Goal: Communication & Community: Answer question/provide support

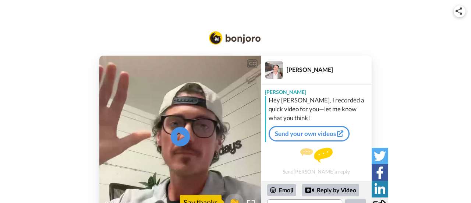
click at [183, 135] on icon "Play/Pause" at bounding box center [180, 136] width 19 height 35
click at [251, 199] on div at bounding box center [250, 203] width 11 height 11
click at [254, 197] on div "Hey, [PERSON_NAME], it's [PERSON_NAME]." at bounding box center [180, 193] width 162 height 9
click at [249, 198] on div at bounding box center [250, 203] width 11 height 11
click at [459, 186] on div "CC Play/Pause Just wanted to welcome you and your son. 0:03 / 0:16 👏 Say thanks…" at bounding box center [235, 137] width 471 height 162
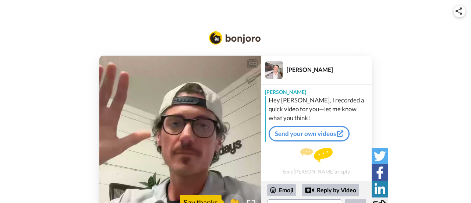
drag, startPoint x: 436, startPoint y: 74, endPoint x: 430, endPoint y: 116, distance: 42.7
click at [430, 116] on div "CC Play/Pause Two piano [DATE]. 0:05 / 0:16 👏 Say thanks [PERSON_NAME] [PERSON_…" at bounding box center [235, 137] width 471 height 162
click at [180, 134] on icon "Play/Pause" at bounding box center [180, 136] width 19 height 35
click at [251, 198] on div "Hey, [PERSON_NAME], it's [PERSON_NAME]." at bounding box center [180, 193] width 162 height 9
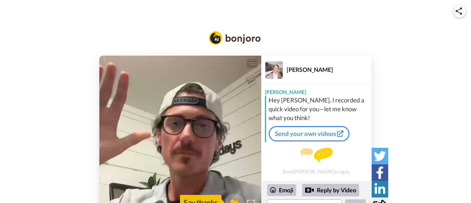
click at [249, 200] on img at bounding box center [251, 204] width 8 height 8
drag, startPoint x: 445, startPoint y: 171, endPoint x: 445, endPoint y: 182, distance: 11.0
click at [445, 182] on div "CC Play/Pause 0:16 / 0:16 👏 Say thanks [PERSON_NAME] [PERSON_NAME] Hey [PERSON_…" at bounding box center [235, 137] width 471 height 162
drag, startPoint x: 469, startPoint y: 71, endPoint x: 470, endPoint y: 93, distance: 22.1
click at [470, 93] on div "CC Play/Pause 0:16 / 0:16 👏 Say thanks [PERSON_NAME] [PERSON_NAME] Hey [PERSON_…" at bounding box center [235, 137] width 471 height 162
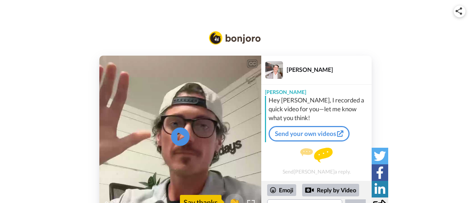
click at [357, 103] on div "Hey [PERSON_NAME], I recorded a quick video for you—let me know what you think!" at bounding box center [319, 109] width 101 height 26
click at [398, 100] on div "CC Play/Pause 0:16 / 0:16 👏 Say thanks [PERSON_NAME] [PERSON_NAME] Hey [PERSON_…" at bounding box center [235, 137] width 471 height 162
click at [300, 198] on div "Emoji Reply by Video" at bounding box center [316, 199] width 99 height 31
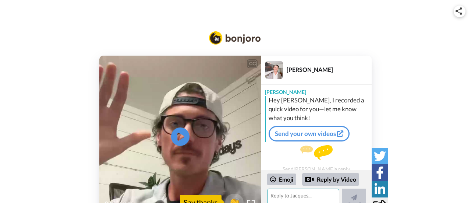
click at [300, 199] on textarea at bounding box center [303, 201] width 72 height 26
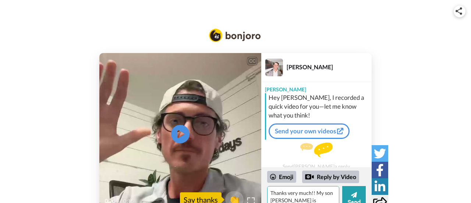
scroll to position [10, 0]
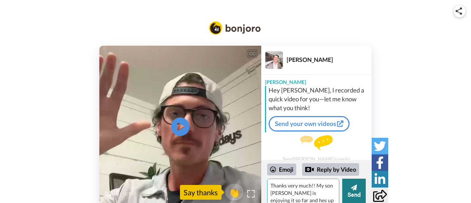
type textarea "Thanks very much!! My son [PERSON_NAME] is enjoying it so far and hes up to Day…"
click at [355, 187] on icon at bounding box center [354, 187] width 6 height 6
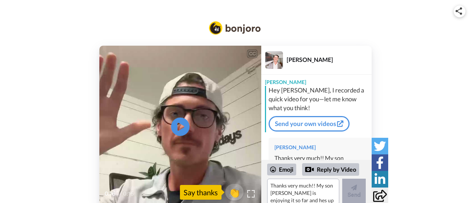
scroll to position [36, 0]
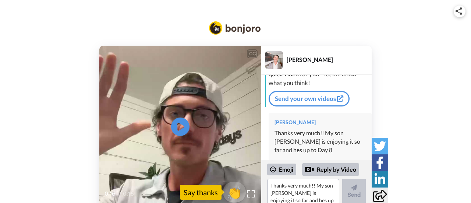
click at [229, 187] on span "👏" at bounding box center [234, 192] width 23 height 15
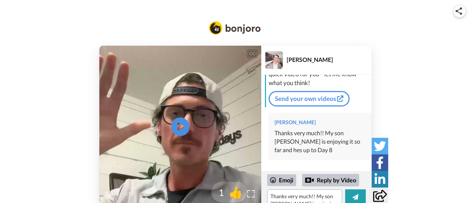
scroll to position [25, 0]
click at [176, 124] on icon at bounding box center [180, 126] width 19 height 19
click at [302, 197] on textarea "👏" at bounding box center [304, 196] width 75 height 15
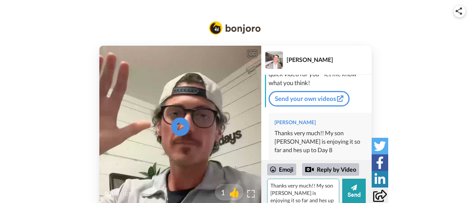
scroll to position [36, 0]
click at [186, 129] on icon at bounding box center [180, 126] width 19 height 19
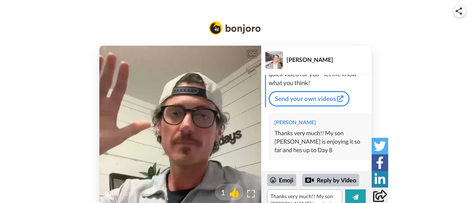
scroll to position [25, 0]
click at [190, 76] on video at bounding box center [180, 127] width 162 height 162
